Goal: Task Accomplishment & Management: Complete application form

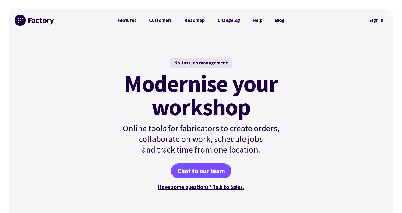
click at [374, 21] on link "Sign in" at bounding box center [376, 20] width 22 height 12
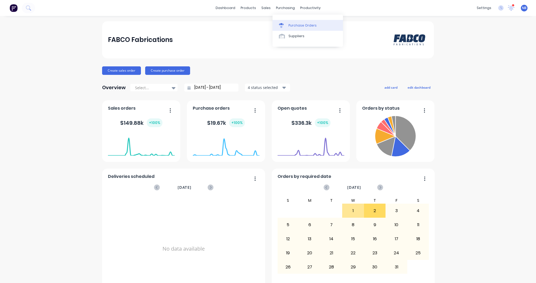
click at [290, 26] on div "Purchase Orders" at bounding box center [302, 25] width 28 height 5
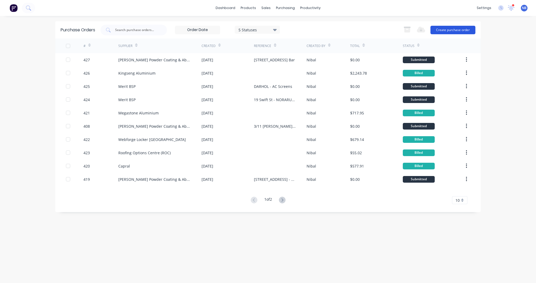
click at [456, 30] on button "Create purchase order" at bounding box center [452, 30] width 45 height 9
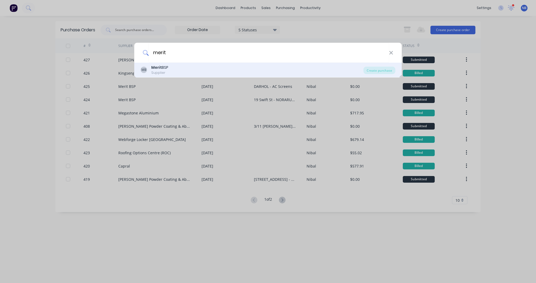
type input "merit"
click at [186, 73] on div "MB Merit BSP Supplier" at bounding box center [252, 70] width 223 height 10
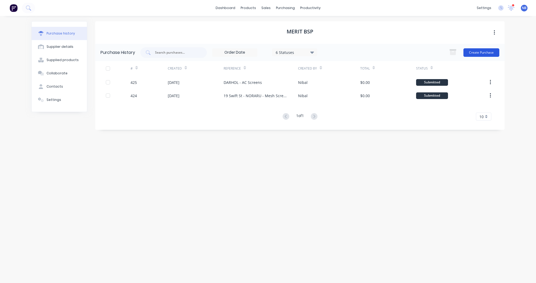
click at [467, 52] on button "Create Purchase" at bounding box center [481, 52] width 36 height 9
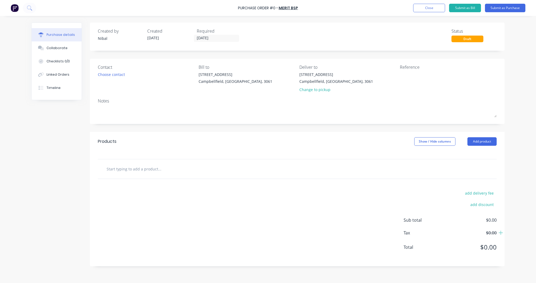
click at [133, 168] on input "text" at bounding box center [159, 169] width 106 height 11
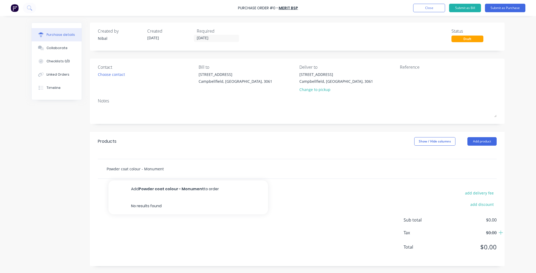
type input "Powder coat colour - Monument"
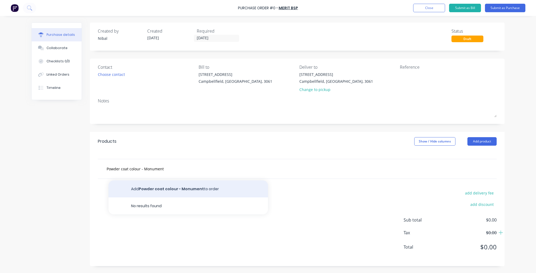
drag, startPoint x: 175, startPoint y: 176, endPoint x: 180, endPoint y: 189, distance: 14.5
click at [180, 189] on button "Add Powder coat colour - Monument to order" at bounding box center [187, 189] width 159 height 17
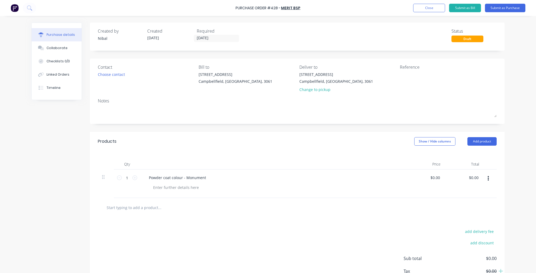
click at [179, 191] on div "Powder coat colour - Monument" at bounding box center [273, 184] width 266 height 28
click at [179, 186] on div at bounding box center [176, 188] width 54 height 8
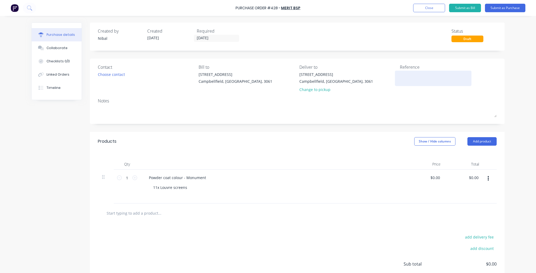
click at [404, 75] on textarea at bounding box center [433, 78] width 66 height 12
paste textarea "[STREET_ADDRESS][PERSON_NAME] - Window Screens"
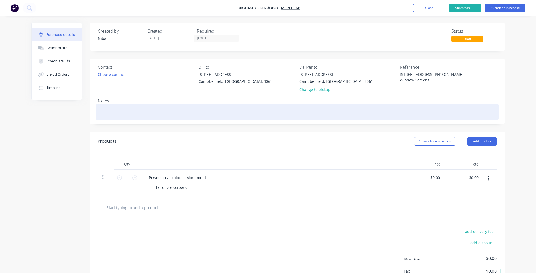
click at [339, 114] on textarea at bounding box center [297, 112] width 399 height 12
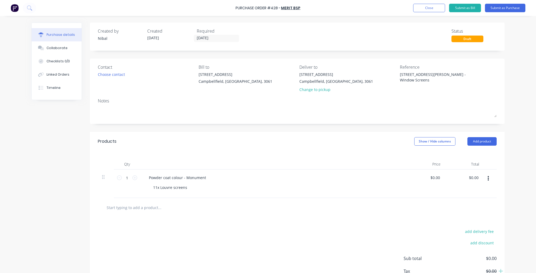
click at [69, 159] on div "Created by Nibal Created 03/10/25 Required 03/10/25 Status Draft Contact Choose…" at bounding box center [267, 164] width 473 height 283
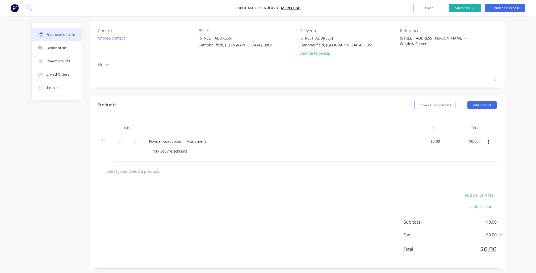
scroll to position [36, 0]
drag, startPoint x: 431, startPoint y: 38, endPoint x: 356, endPoint y: 38, distance: 74.7
click at [356, 38] on div "Contact Choose contact Bill to 7/10 Production Drive Campbellfield, Victoria, 3…" at bounding box center [297, 43] width 399 height 31
type textarea "HEIRIC - Window Screens"
click at [518, 64] on div "Purchase Order #428 - Merit BSP Add product Close Submit as Bill Submit as Purc…" at bounding box center [268, 136] width 536 height 273
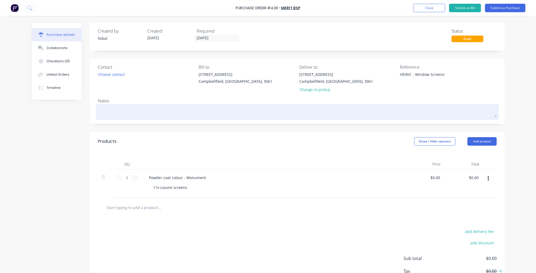
scroll to position [0, 0]
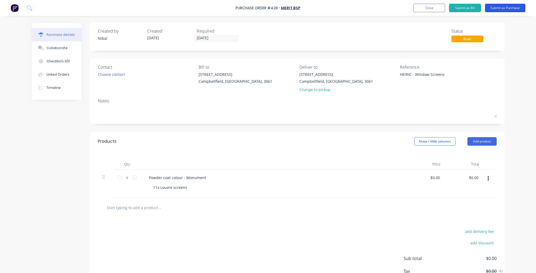
click at [498, 10] on button "Submit as Purchase" at bounding box center [505, 8] width 40 height 9
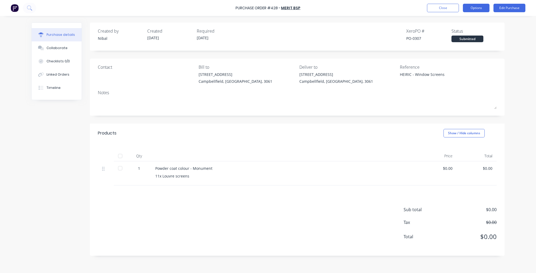
click at [482, 8] on button "Options" at bounding box center [476, 8] width 27 height 9
click at [468, 21] on div "Print / Email" at bounding box center [464, 22] width 41 height 8
click at [451, 42] on div "Without pricing" at bounding box center [464, 43] width 41 height 8
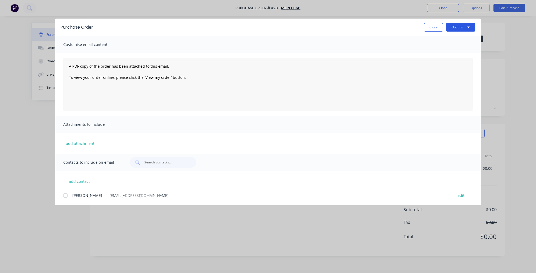
click at [456, 29] on button "Options" at bounding box center [460, 27] width 29 height 9
click at [451, 40] on div "Preview" at bounding box center [449, 41] width 41 height 8
click at [432, 24] on button "Close" at bounding box center [433, 27] width 19 height 9
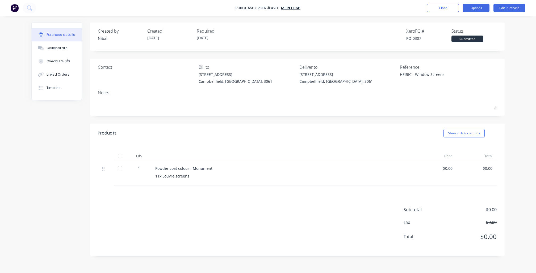
click at [474, 9] on button "Options" at bounding box center [476, 8] width 27 height 9
click at [469, 24] on div "Print / Email" at bounding box center [464, 22] width 41 height 8
click at [454, 42] on div "Without pricing" at bounding box center [464, 43] width 41 height 8
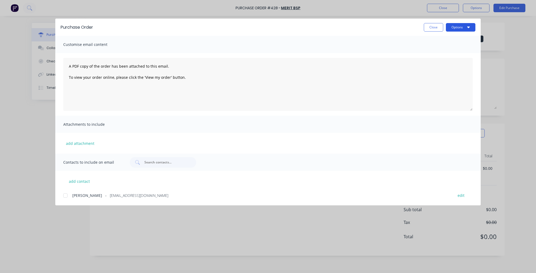
click at [451, 26] on button "Options" at bounding box center [460, 27] width 29 height 9
click at [437, 50] on div "Print" at bounding box center [449, 52] width 41 height 8
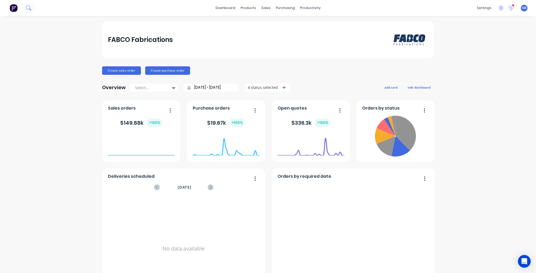
click at [31, 8] on icon at bounding box center [28, 7] width 5 height 5
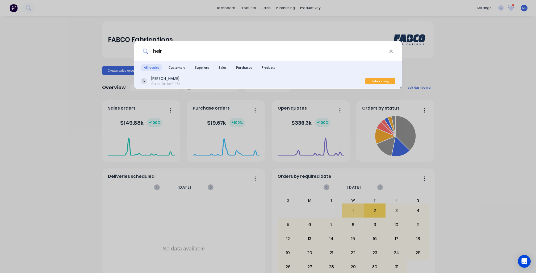
type input "heir"
click at [165, 80] on div "[PERSON_NAME]" at bounding box center [165, 79] width 28 height 6
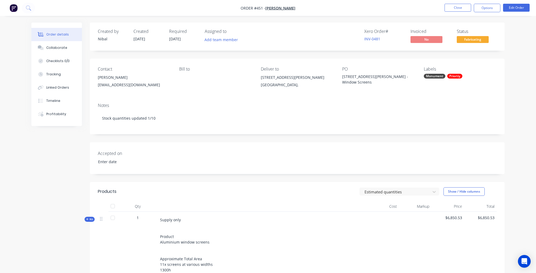
type input "[DATE]"
click at [66, 59] on button "Checklists 0/0" at bounding box center [56, 60] width 50 height 13
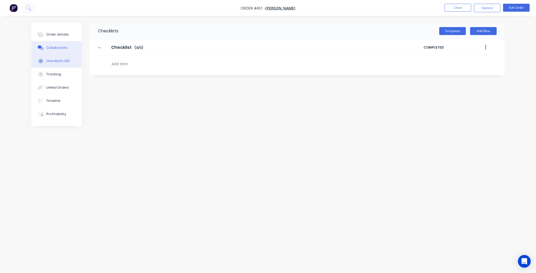
click at [68, 53] on button "Collaborate" at bounding box center [56, 47] width 50 height 13
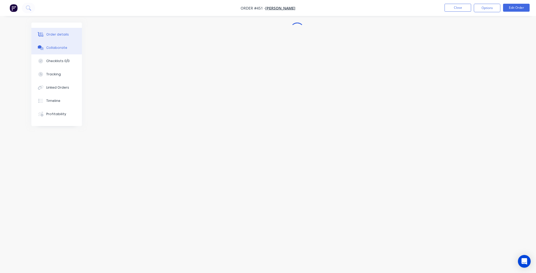
click at [68, 33] on button "Order details" at bounding box center [56, 34] width 50 height 13
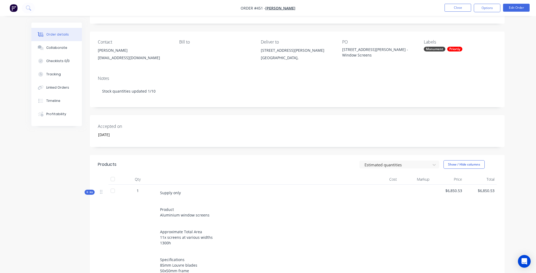
scroll to position [22, 0]
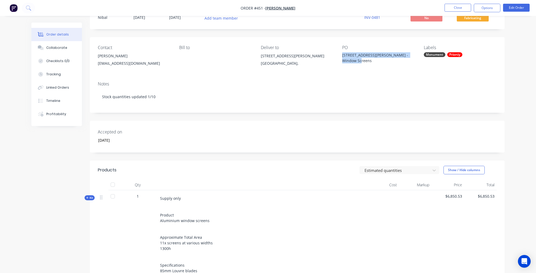
drag, startPoint x: 363, startPoint y: 58, endPoint x: 342, endPoint y: 52, distance: 21.1
click at [342, 52] on div "[STREET_ADDRESS][PERSON_NAME] - Window Screens" at bounding box center [375, 57] width 66 height 11
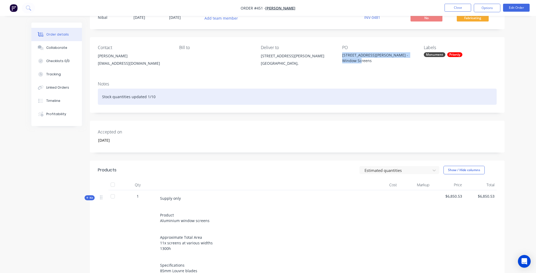
copy div "[STREET_ADDRESS][PERSON_NAME] - Window Screens"
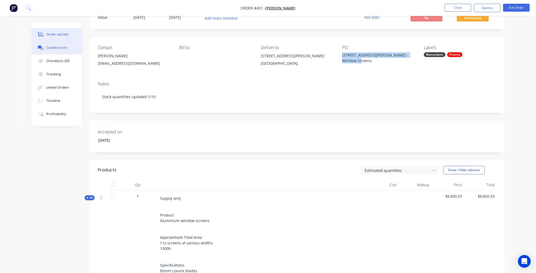
click at [62, 54] on button "Collaborate" at bounding box center [56, 47] width 50 height 13
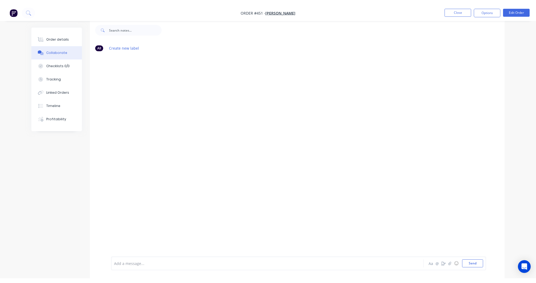
scroll to position [8, 0]
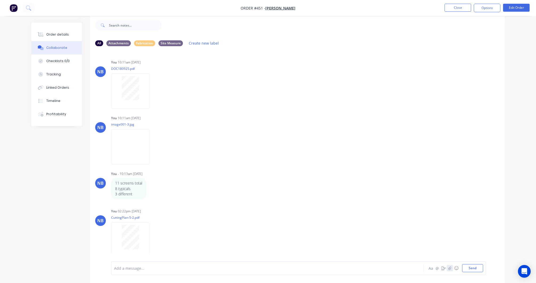
click at [448, 270] on icon "button" at bounding box center [449, 269] width 3 height 4
click at [152, 267] on div at bounding box center [252, 269] width 276 height 6
click at [475, 269] on button "Send" at bounding box center [472, 268] width 21 height 8
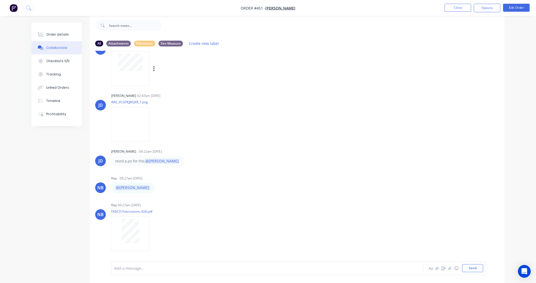
scroll to position [240, 0]
